Goal: Transaction & Acquisition: Obtain resource

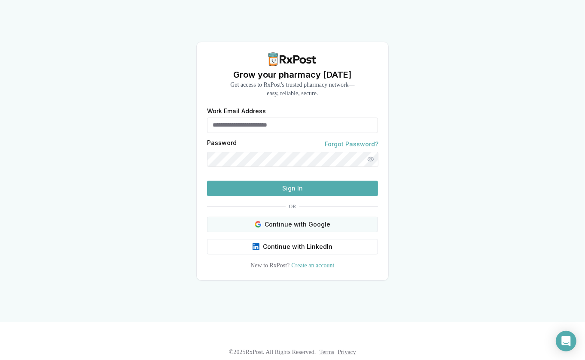
click at [295, 232] on button "Continue with Google" at bounding box center [292, 224] width 171 height 15
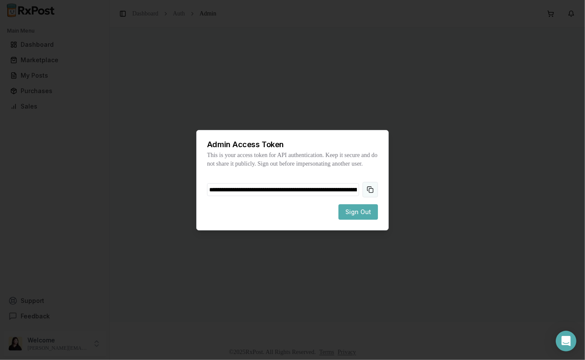
click at [371, 191] on button "Copy token to clipboard" at bounding box center [369, 189] width 15 height 15
click at [359, 216] on span "Sign Out" at bounding box center [358, 212] width 26 height 9
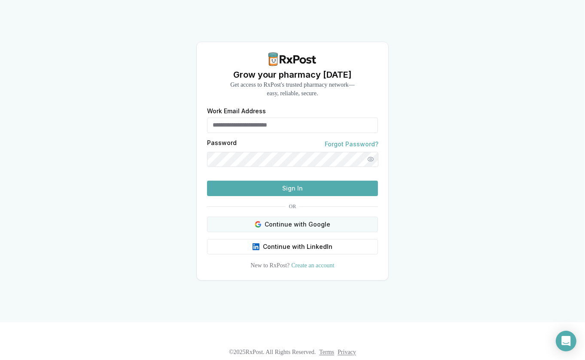
click at [281, 232] on button "Continue with Google" at bounding box center [292, 224] width 171 height 15
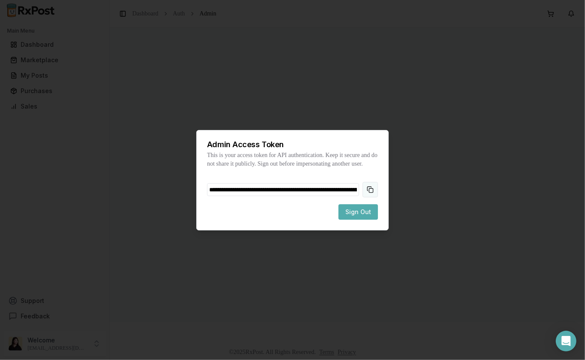
click at [373, 192] on button "Copy token to clipboard" at bounding box center [369, 189] width 15 height 15
click at [365, 214] on span "Sign Out" at bounding box center [358, 212] width 26 height 9
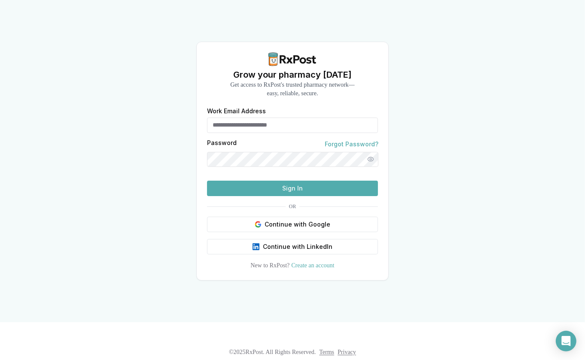
click at [298, 196] on button "Sign In" at bounding box center [292, 188] width 171 height 15
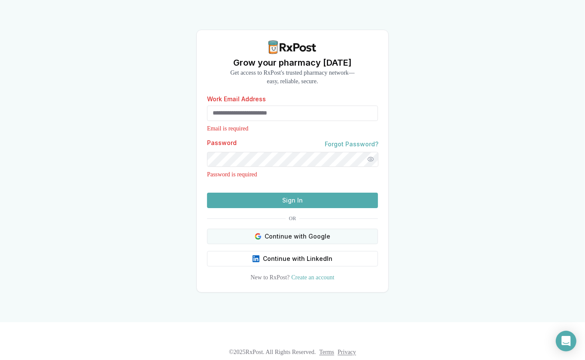
click at [300, 244] on button "Continue with Google" at bounding box center [292, 236] width 171 height 15
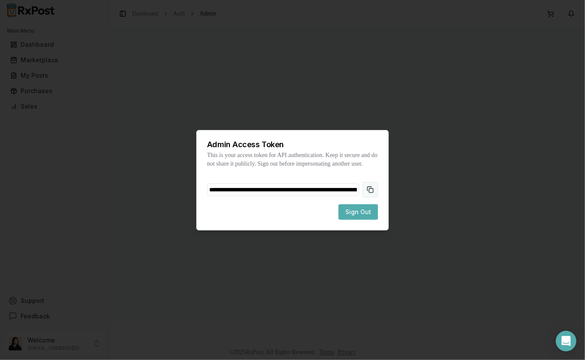
click at [372, 196] on button "Copy token to clipboard" at bounding box center [369, 189] width 15 height 15
click at [359, 213] on span "Sign Out" at bounding box center [358, 212] width 26 height 9
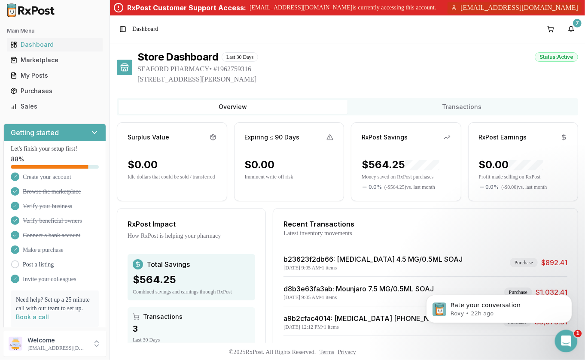
click at [568, 343] on div "Open Intercom Messenger" at bounding box center [564, 340] width 28 height 28
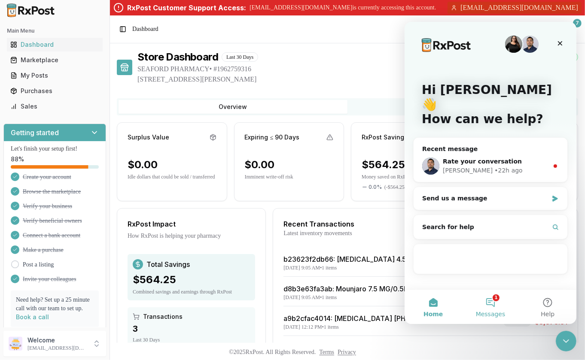
click at [494, 301] on button "1 Messages" at bounding box center [489, 306] width 57 height 34
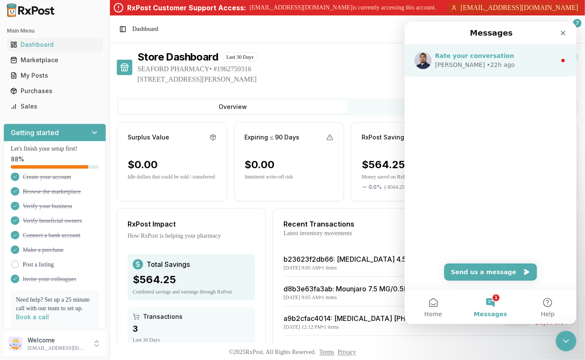
click at [497, 57] on span "Rate your conversation" at bounding box center [473, 55] width 79 height 7
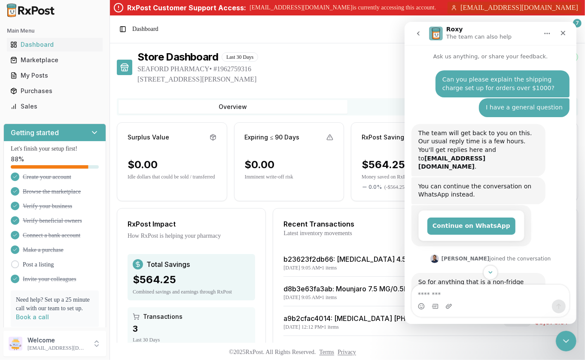
click at [420, 32] on icon "go back" at bounding box center [417, 33] width 7 height 7
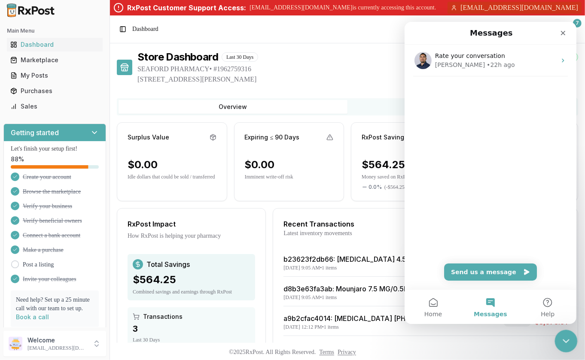
click at [566, 340] on icon "Close Intercom Messenger" at bounding box center [564, 340] width 10 height 10
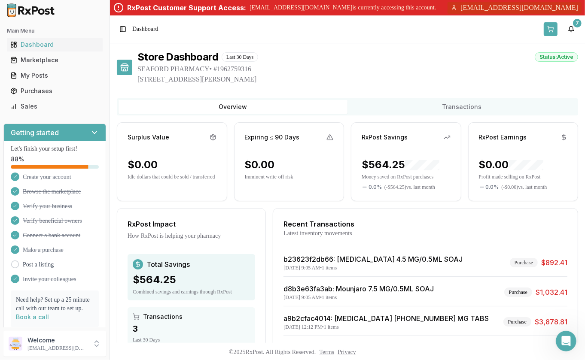
click at [555, 30] on button at bounding box center [550, 29] width 14 height 14
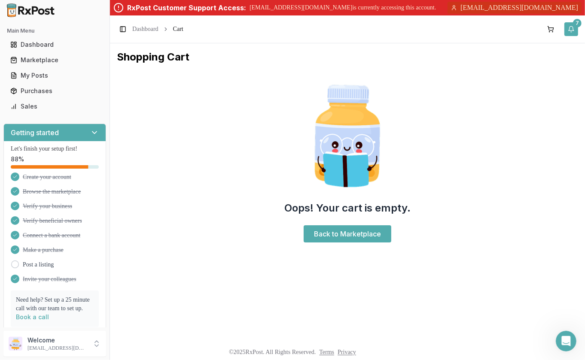
click at [570, 32] on button "7" at bounding box center [571, 29] width 14 height 14
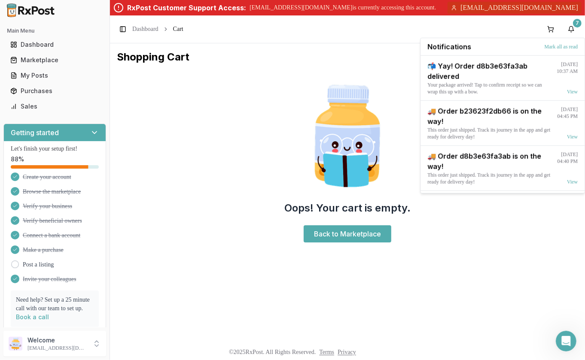
click at [53, 67] on ul "Dashboard Marketplace My Posts Purchases Sales" at bounding box center [54, 76] width 103 height 76
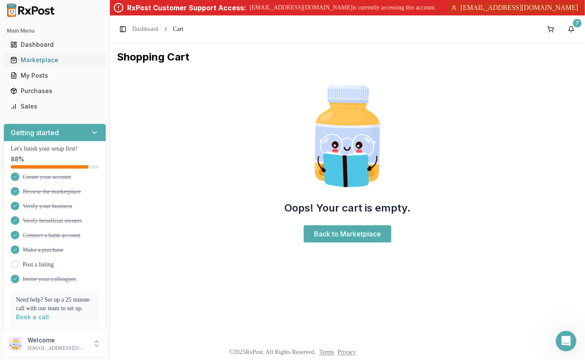
click at [53, 61] on div "Marketplace" at bounding box center [54, 60] width 89 height 9
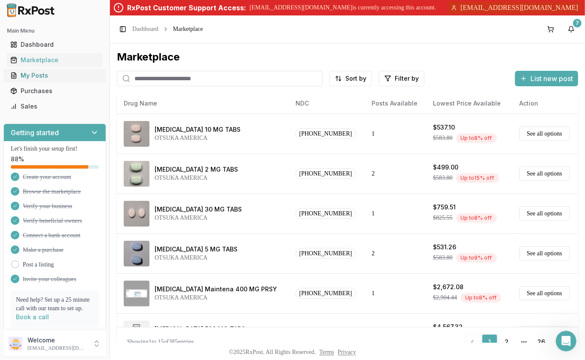
click at [38, 75] on div "My Posts" at bounding box center [54, 75] width 89 height 9
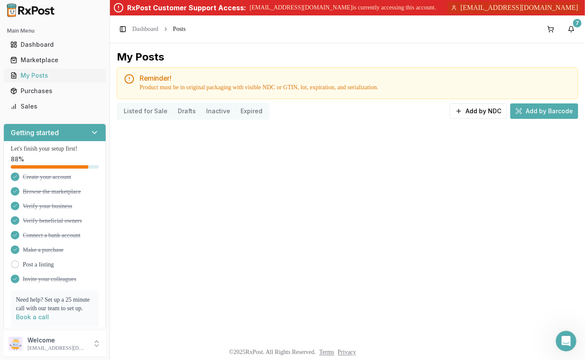
click at [38, 75] on div "My Posts" at bounding box center [54, 75] width 89 height 9
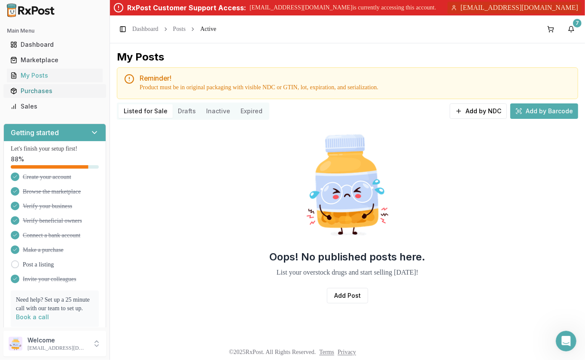
click at [53, 89] on div "Purchases" at bounding box center [54, 91] width 89 height 9
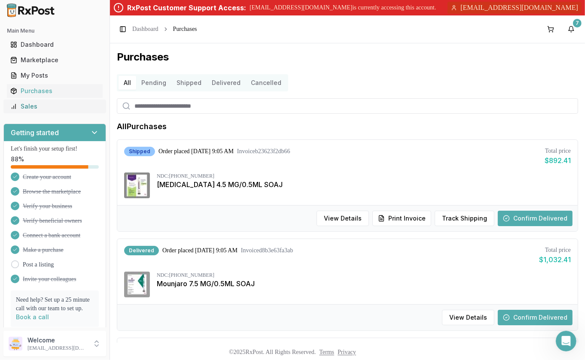
click at [49, 103] on div "Sales" at bounding box center [54, 106] width 89 height 9
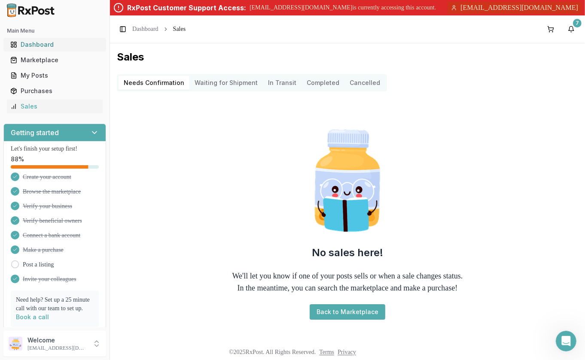
click at [55, 44] on div "Dashboard" at bounding box center [54, 44] width 89 height 9
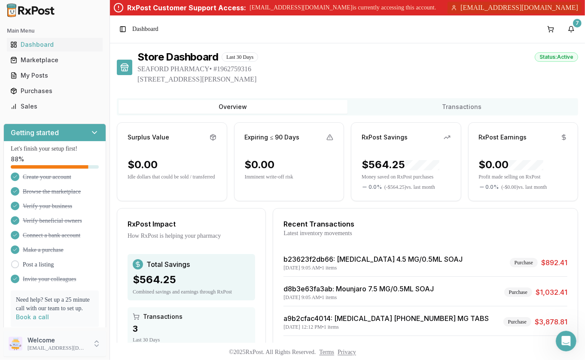
click at [67, 342] on p "Welcome" at bounding box center [57, 340] width 60 height 9
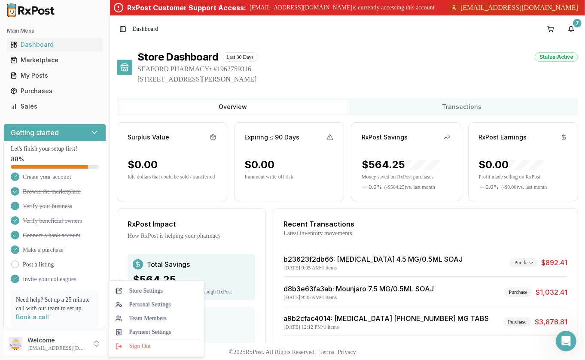
click at [476, 95] on div "Store Dashboard Last 30 Days Status: Active SEAFORD PHARMACY • # 1962759316 613…" at bounding box center [347, 225] width 461 height 350
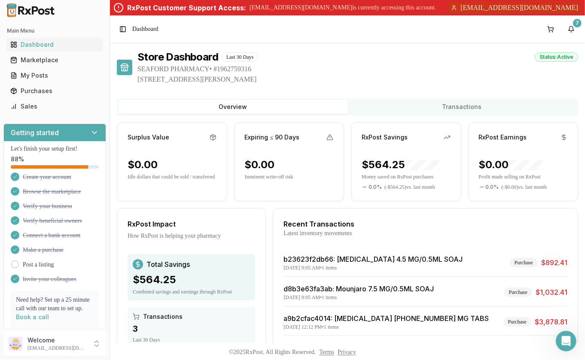
click at [467, 101] on button "Transactions" at bounding box center [461, 107] width 229 height 14
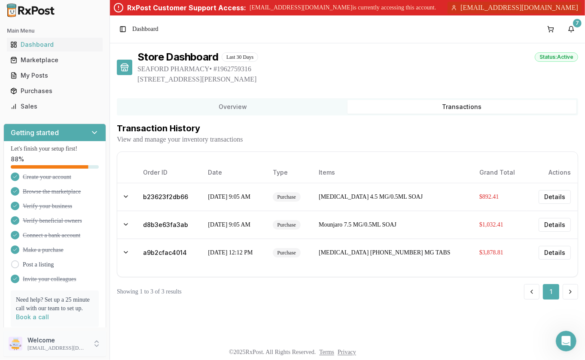
click at [82, 346] on p "danchelen@gmail.com" at bounding box center [57, 348] width 60 height 7
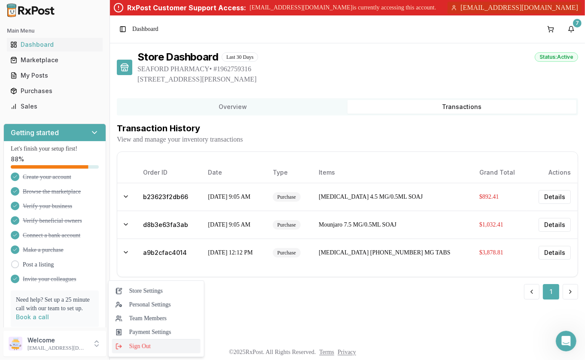
click at [134, 349] on span "Sign Out" at bounding box center [156, 346] width 82 height 9
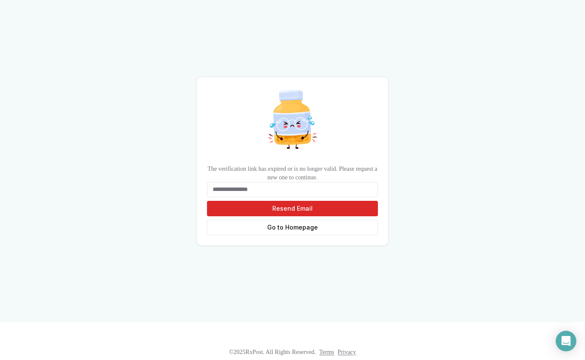
click at [302, 191] on input "email" at bounding box center [292, 189] width 171 height 15
type input "**********"
click at [336, 209] on button "Resend Email" at bounding box center [292, 208] width 171 height 15
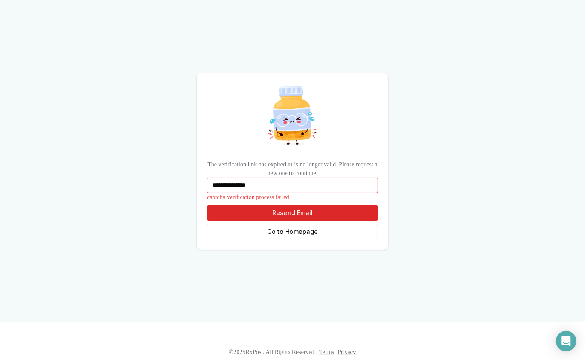
click at [281, 181] on input "**********" at bounding box center [292, 185] width 171 height 15
paste input "**********"
type input "**********"
click at [276, 207] on button "Resend Email" at bounding box center [292, 212] width 171 height 15
click at [315, 231] on link "Go to Homepage" at bounding box center [292, 231] width 171 height 15
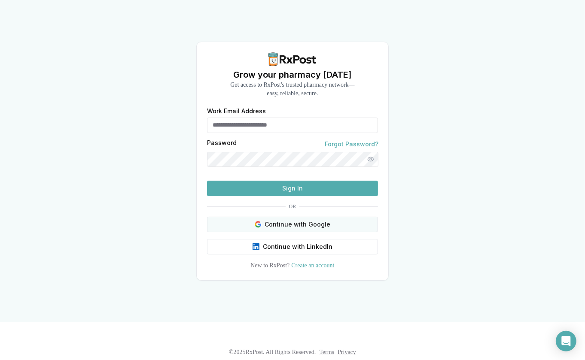
click at [296, 232] on button "Continue with Google" at bounding box center [292, 224] width 171 height 15
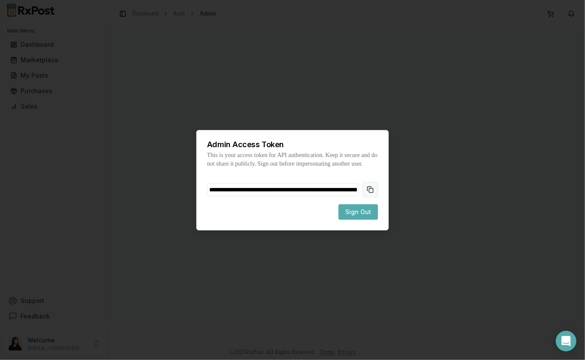
click at [369, 189] on button "Copy token to clipboard" at bounding box center [369, 189] width 15 height 15
click at [359, 216] on span "Sign Out" at bounding box center [358, 212] width 26 height 9
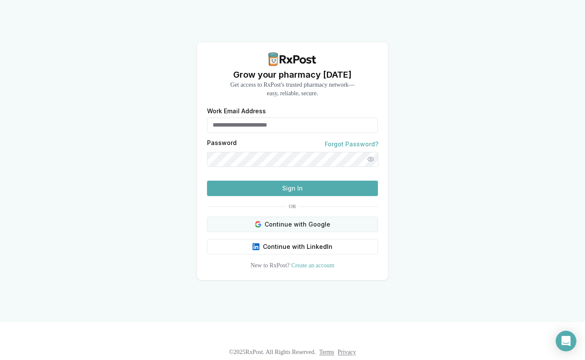
click at [319, 232] on button "Continue with Google" at bounding box center [292, 224] width 171 height 15
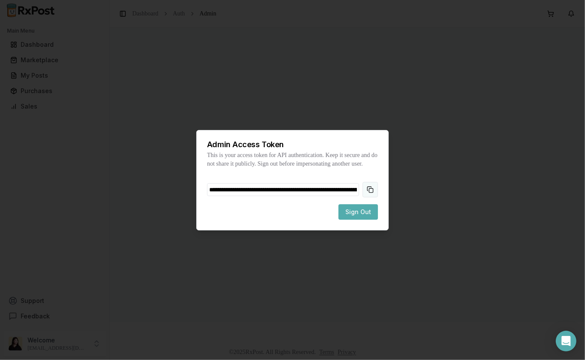
click at [370, 194] on button "Copy token to clipboard" at bounding box center [369, 189] width 15 height 15
click at [367, 215] on span "Sign Out" at bounding box center [358, 212] width 26 height 9
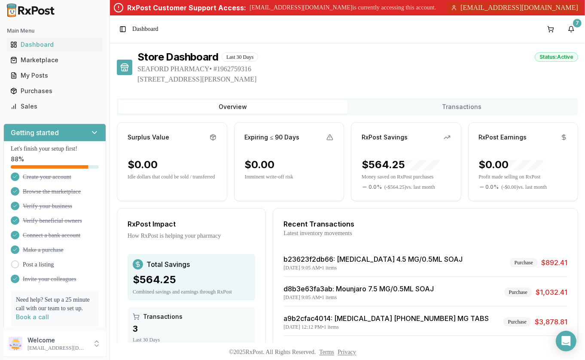
click at [425, 103] on button "Transactions" at bounding box center [461, 107] width 229 height 14
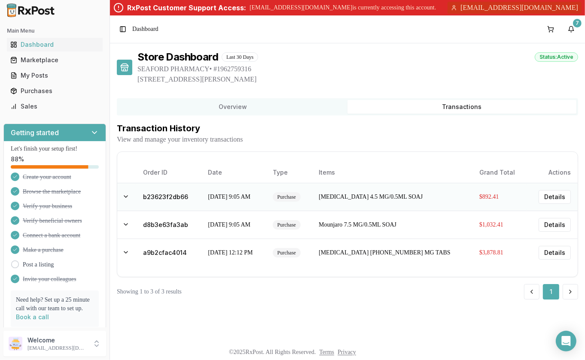
click at [312, 191] on td "Purchase" at bounding box center [289, 197] width 46 height 28
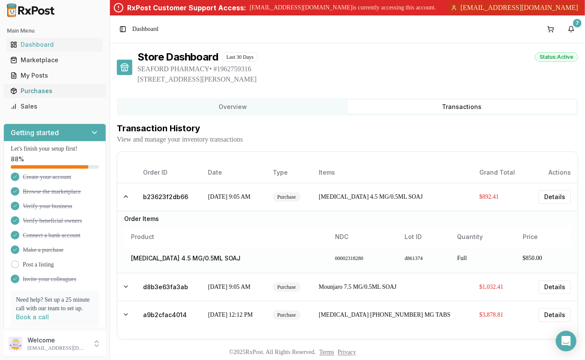
click at [61, 94] on div "Purchases" at bounding box center [54, 91] width 89 height 9
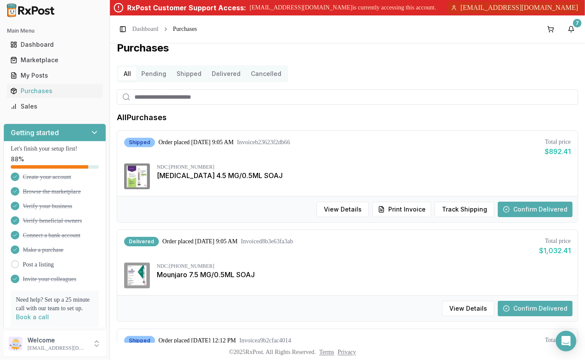
scroll to position [9, 0]
click at [352, 210] on button "View Details" at bounding box center [342, 208] width 52 height 15
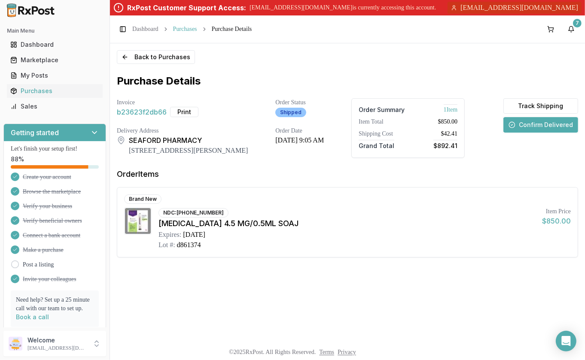
click at [195, 31] on link "Purchases" at bounding box center [185, 29] width 24 height 9
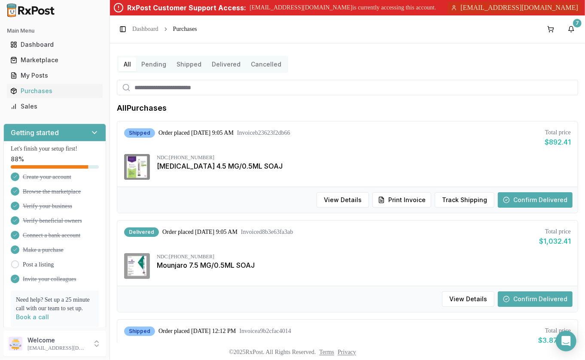
scroll to position [31, 0]
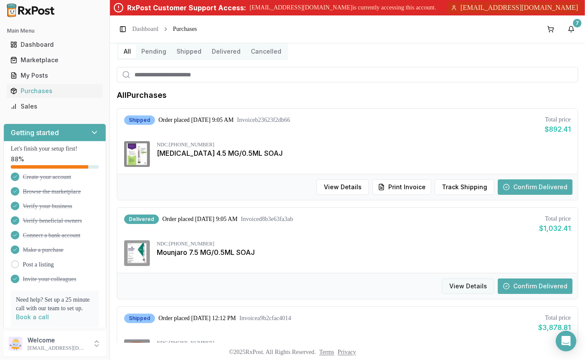
click at [464, 286] on button "View Details" at bounding box center [468, 286] width 52 height 15
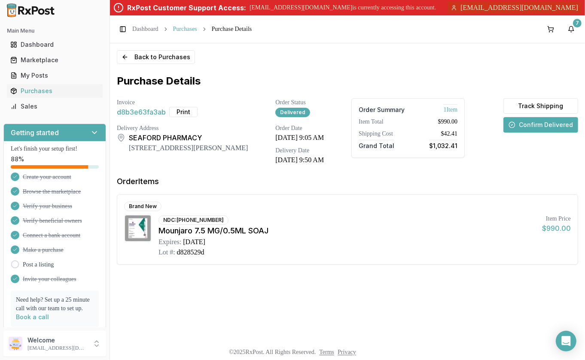
click at [197, 30] on link "Purchases" at bounding box center [185, 29] width 24 height 9
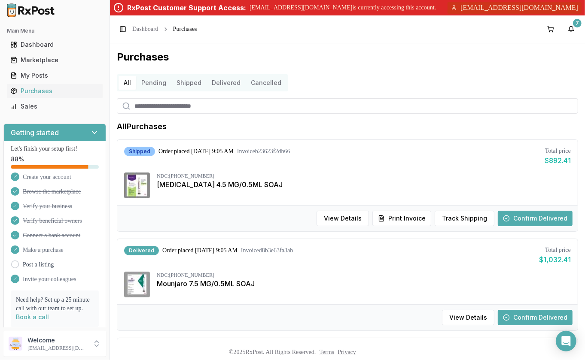
scroll to position [128, 0]
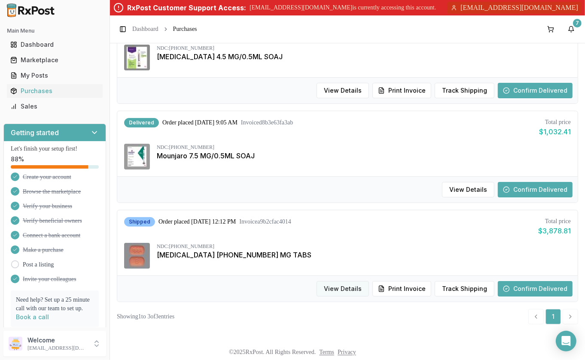
click at [353, 290] on button "View Details" at bounding box center [342, 288] width 52 height 15
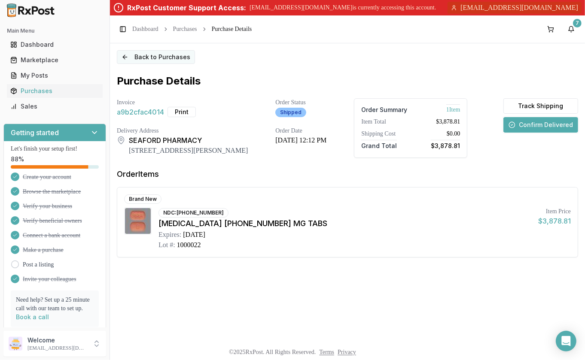
click at [158, 60] on button "Back to Purchases" at bounding box center [156, 57] width 78 height 14
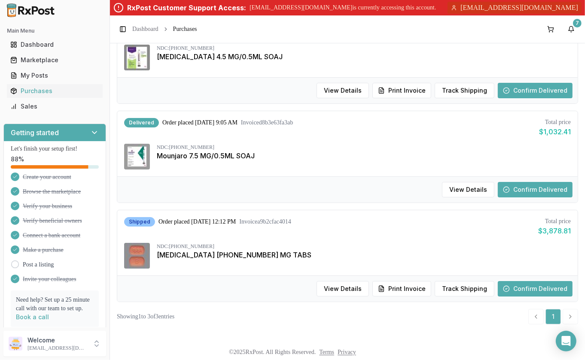
scroll to position [64, 0]
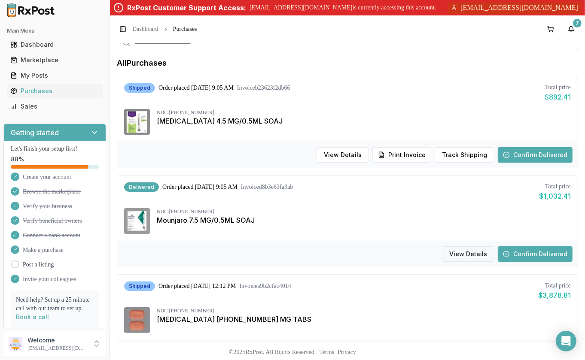
click at [458, 255] on button "View Details" at bounding box center [468, 253] width 52 height 15
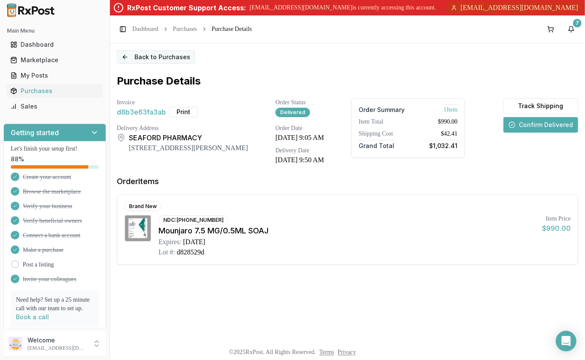
click at [160, 55] on button "Back to Purchases" at bounding box center [156, 57] width 78 height 14
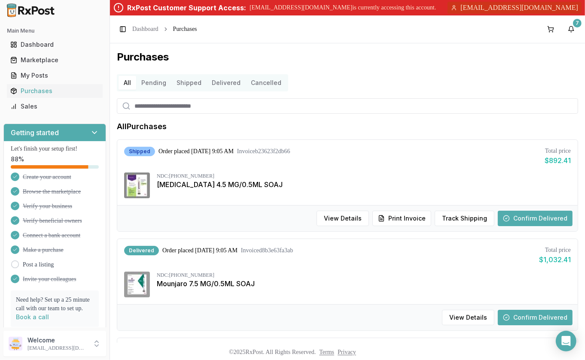
scroll to position [8, 0]
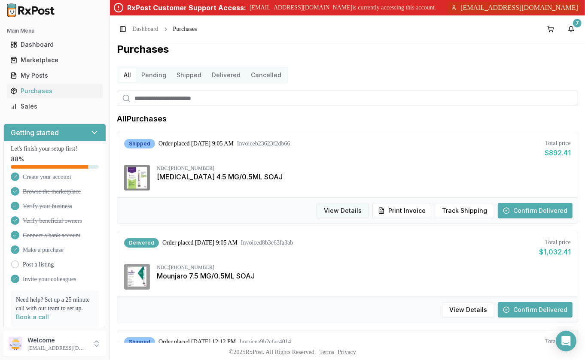
click at [347, 209] on button "View Details" at bounding box center [342, 210] width 52 height 15
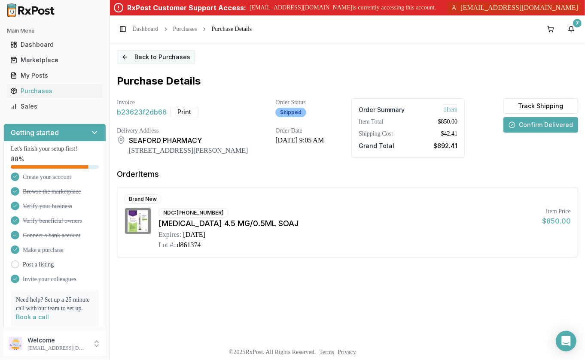
click at [150, 57] on button "Back to Purchases" at bounding box center [156, 57] width 78 height 14
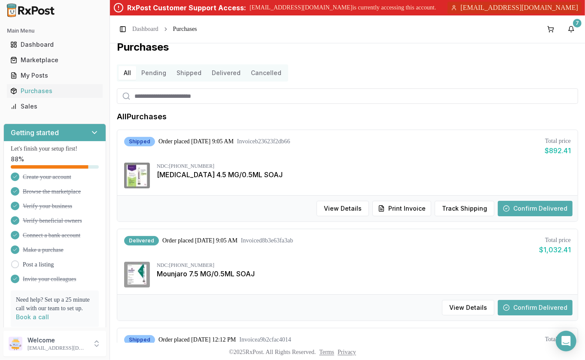
scroll to position [19, 0]
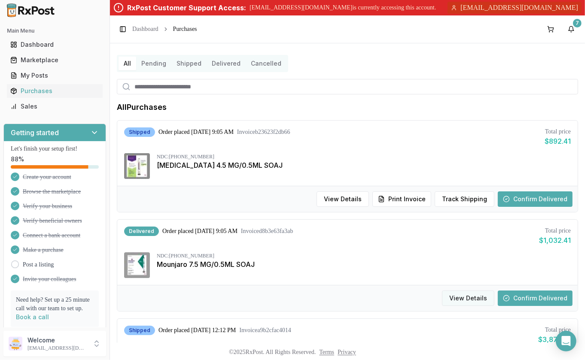
click at [466, 297] on button "View Details" at bounding box center [468, 298] width 52 height 15
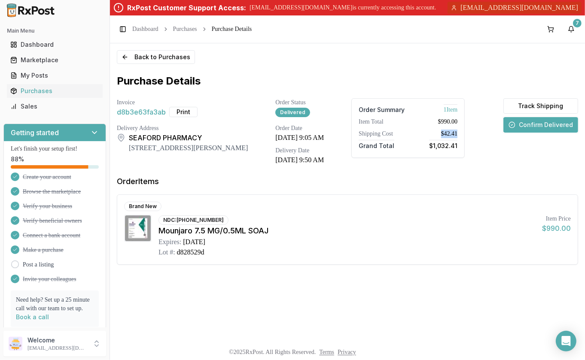
drag, startPoint x: 482, startPoint y: 130, endPoint x: 442, endPoint y: 130, distance: 39.9
click at [442, 130] on div "Invoice d8b3e63fa3ab Print Order Status Delivered Order Summary 1 Item Item Tot…" at bounding box center [347, 131] width 461 height 67
click at [420, 161] on div "Order Summary 1 Item Item Total $990.00 Shipping Cost $42.41 Grand Total $1,032…" at bounding box center [407, 131] width 113 height 67
click at [186, 114] on button "Print" at bounding box center [183, 112] width 28 height 10
click at [158, 58] on button "Back to Purchases" at bounding box center [156, 57] width 78 height 14
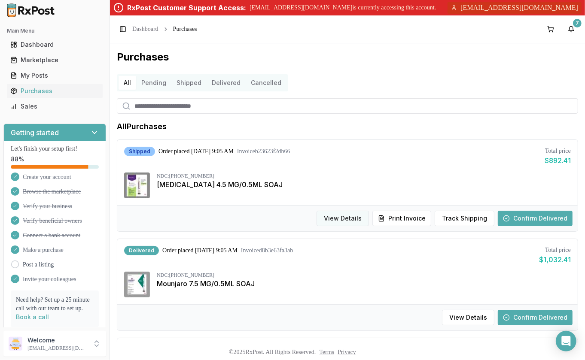
click at [343, 213] on button "View Details" at bounding box center [342, 218] width 52 height 15
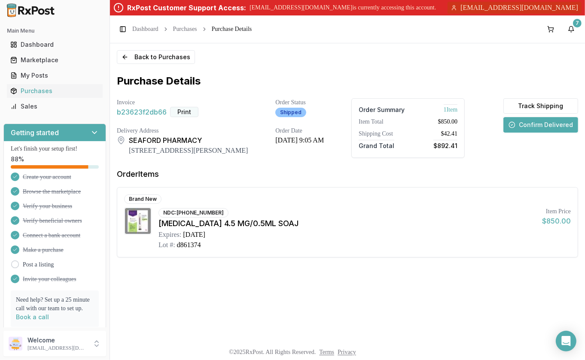
click at [180, 112] on button "Print" at bounding box center [184, 112] width 28 height 10
click at [160, 52] on button "Back to Purchases" at bounding box center [156, 57] width 78 height 14
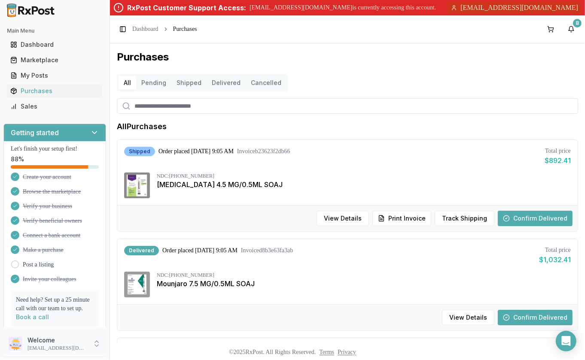
click at [58, 348] on p "danchelen@gmail.com" at bounding box center [57, 348] width 60 height 7
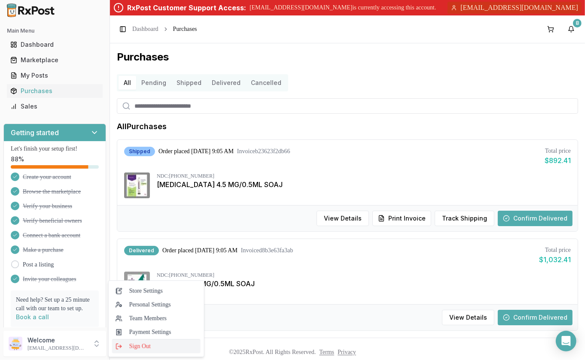
click at [153, 349] on span "Sign Out" at bounding box center [156, 346] width 82 height 9
